Goal: Transaction & Acquisition: Obtain resource

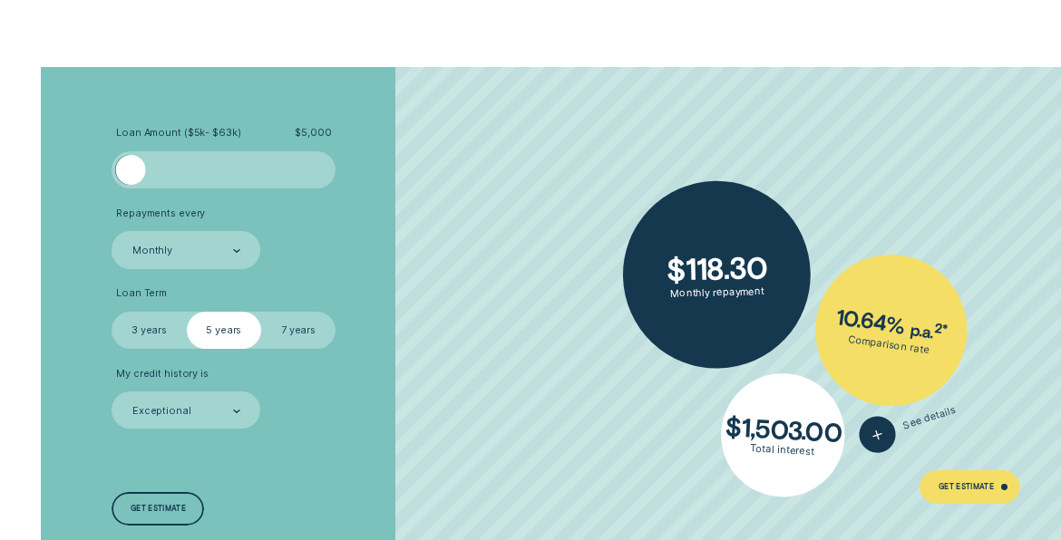
scroll to position [2536, 0]
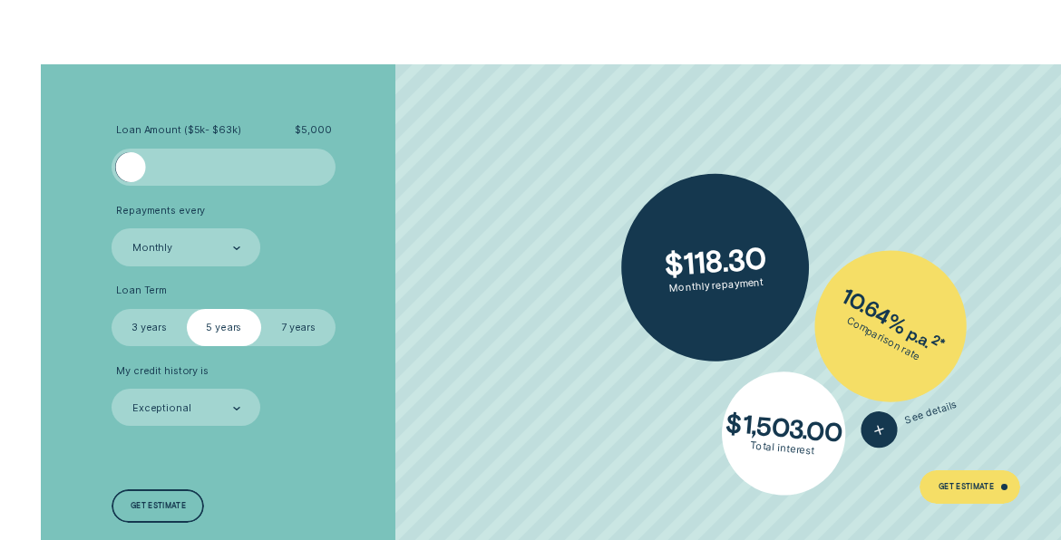
click at [148, 346] on label "3 years" at bounding box center [148, 327] width 74 height 37
click at [111, 309] on input "3 years" at bounding box center [111, 309] width 0 height 0
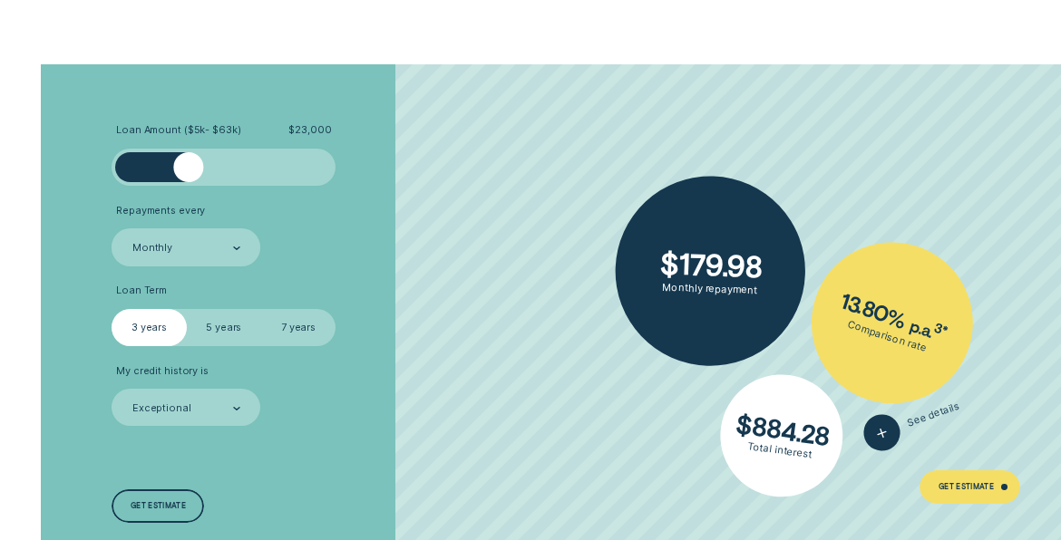
click at [189, 171] on div at bounding box center [224, 167] width 187 height 30
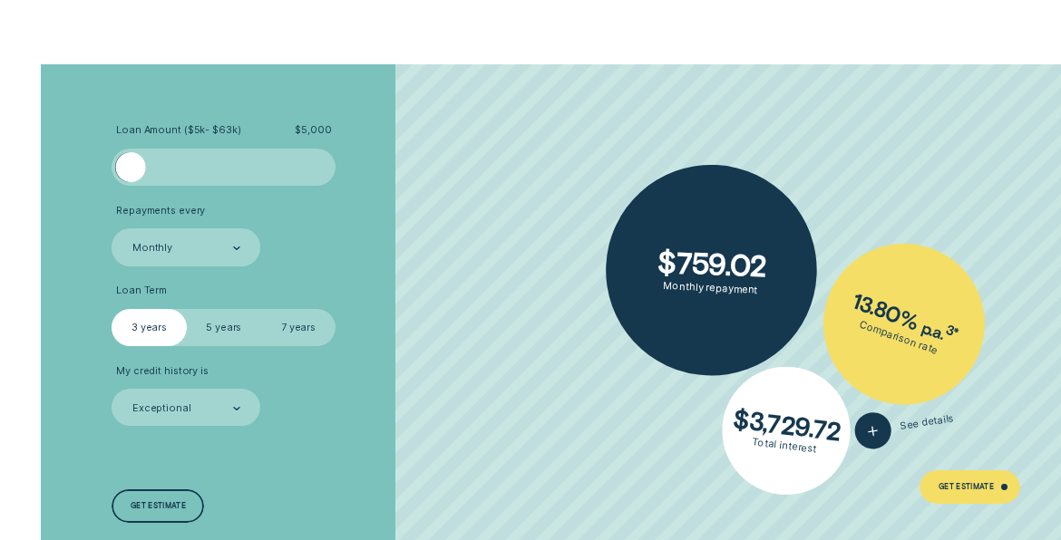
drag, startPoint x: 189, startPoint y: 171, endPoint x: 116, endPoint y: 176, distance: 73.6
click at [116, 176] on div at bounding box center [223, 167] width 224 height 37
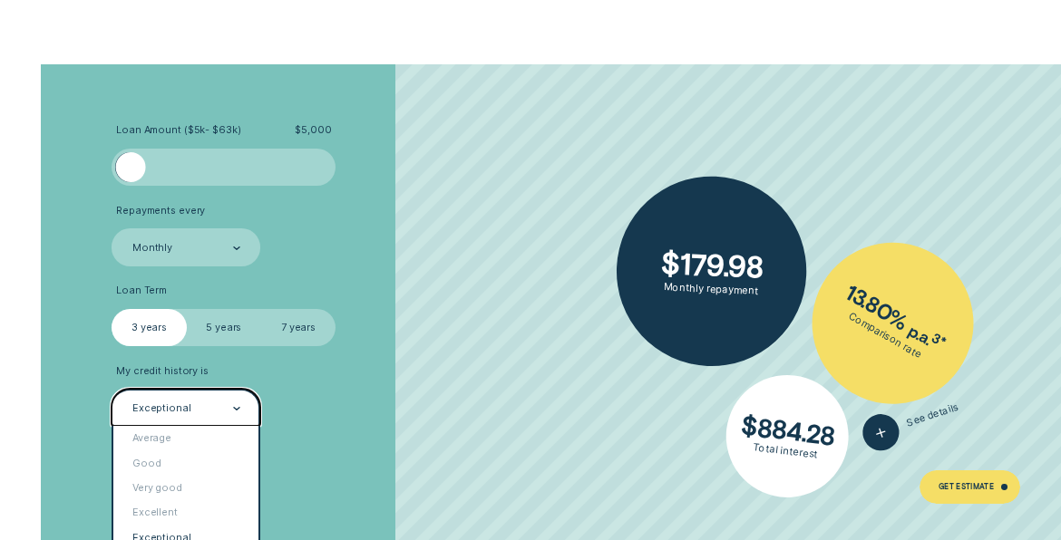
click at [244, 421] on div "Exceptional" at bounding box center [185, 407] width 149 height 37
click at [224, 520] on div "Excellent" at bounding box center [185, 513] width 145 height 24
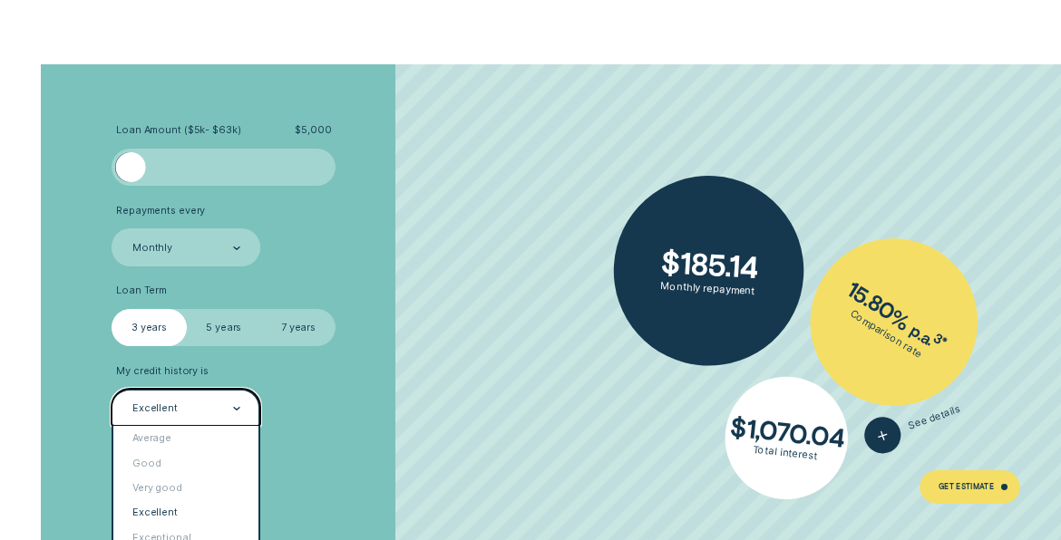
click at [219, 413] on div "Excellent" at bounding box center [186, 409] width 110 height 15
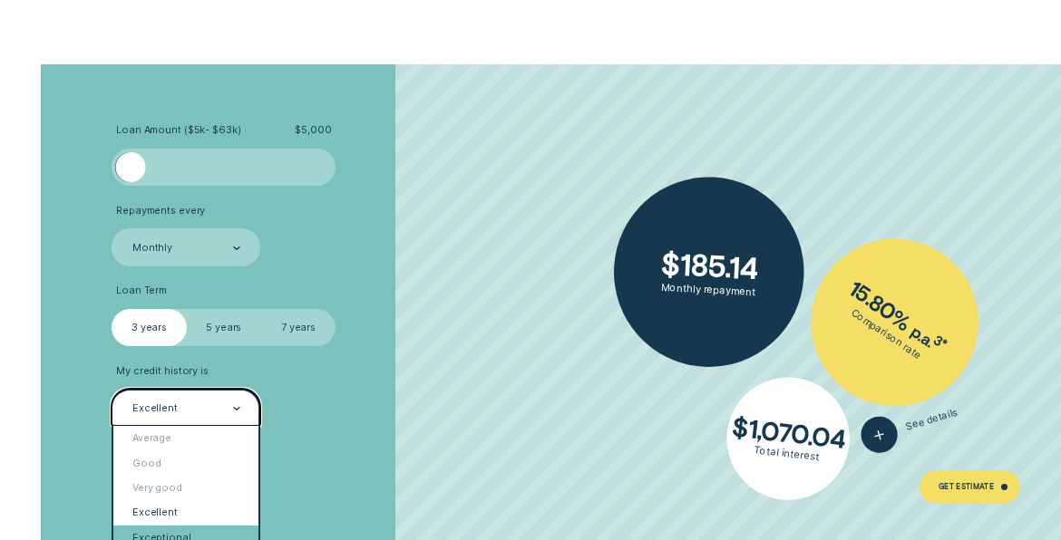
click at [213, 526] on div "Exceptional" at bounding box center [185, 538] width 145 height 24
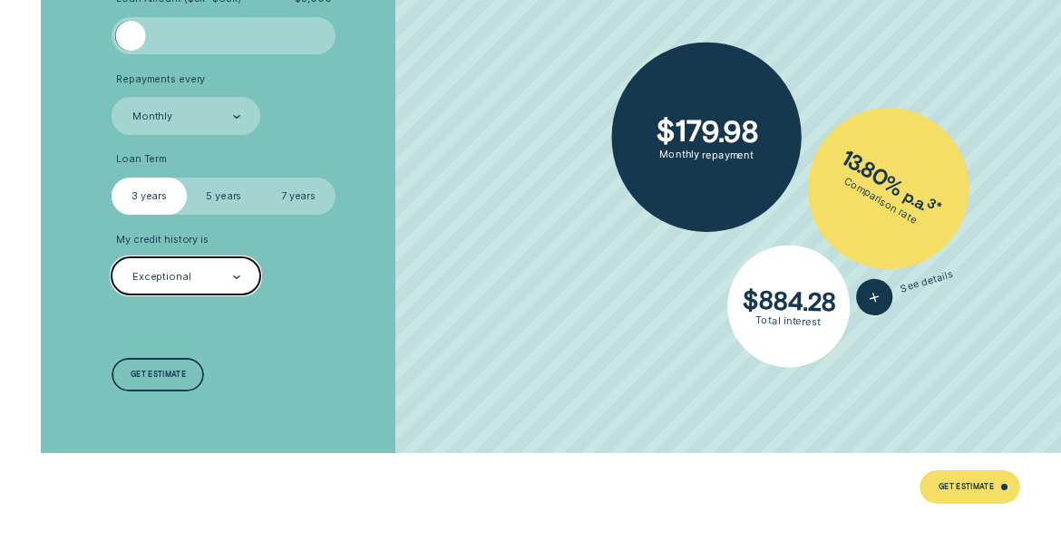
scroll to position [2597, 0]
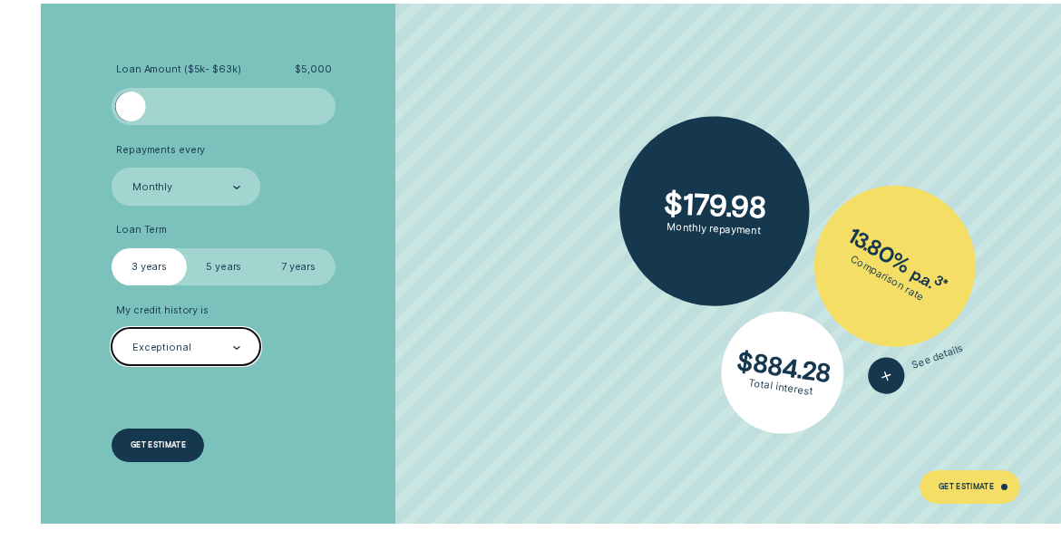
click at [163, 448] on div "Get estimate" at bounding box center [158, 445] width 55 height 6
